Goal: Find specific page/section: Find specific page/section

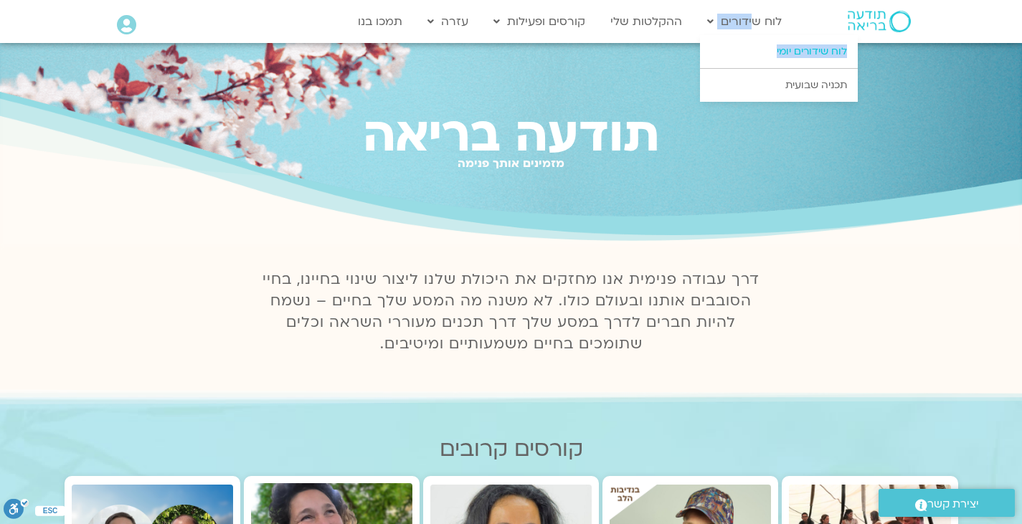
drag, startPoint x: 756, startPoint y: 21, endPoint x: 768, endPoint y: 51, distance: 32.5
click at [768, 35] on li "לוח שידורים לוח שידורים יומי תכניה שבועית" at bounding box center [744, 21] width 89 height 27
click at [768, 51] on link "לוח שידורים יומי" at bounding box center [779, 51] width 158 height 33
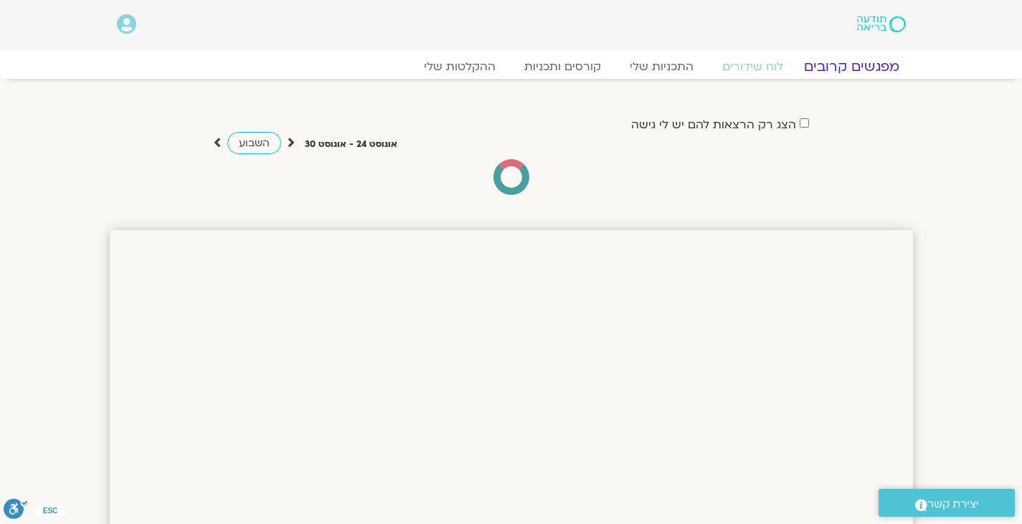
click at [845, 65] on link "מפגשים קרובים" at bounding box center [851, 66] width 130 height 17
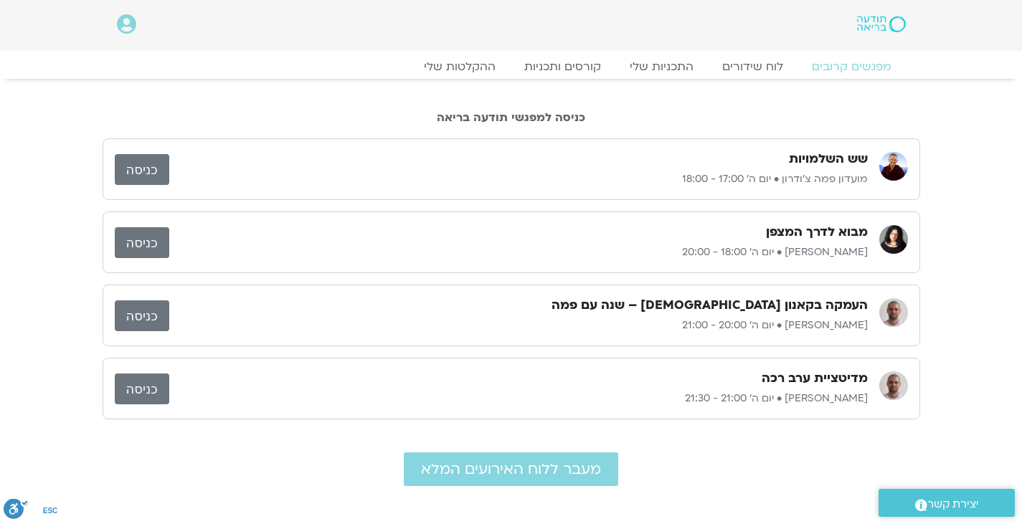
click at [148, 244] on link "כניסה" at bounding box center [142, 242] width 54 height 31
